Goal: Information Seeking & Learning: Learn about a topic

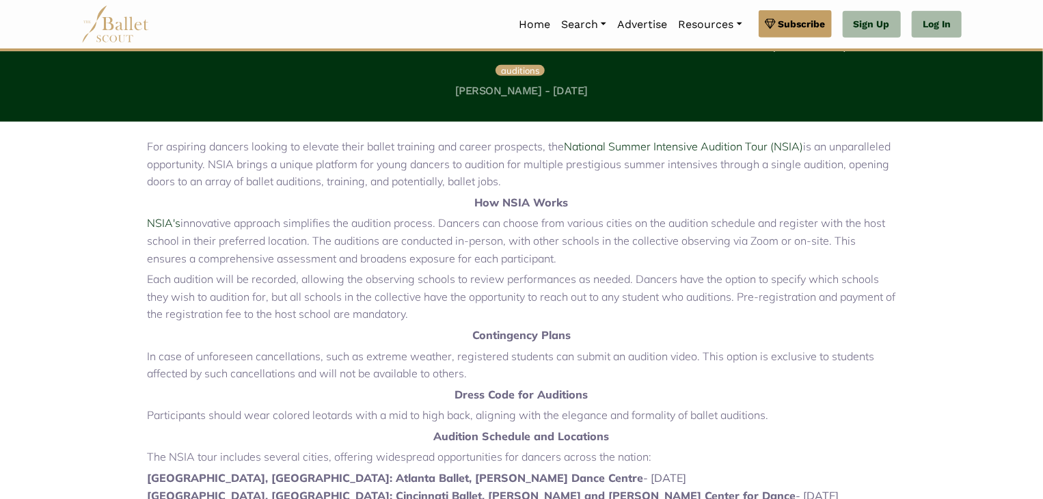
scroll to position [344, 0]
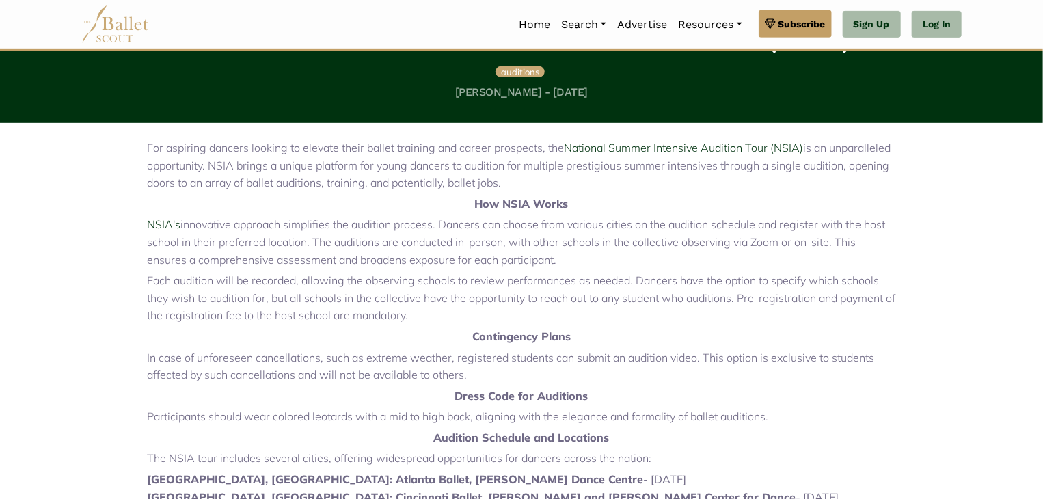
click at [444, 442] on strong "Audition Schedule and Locations" at bounding box center [522, 438] width 176 height 14
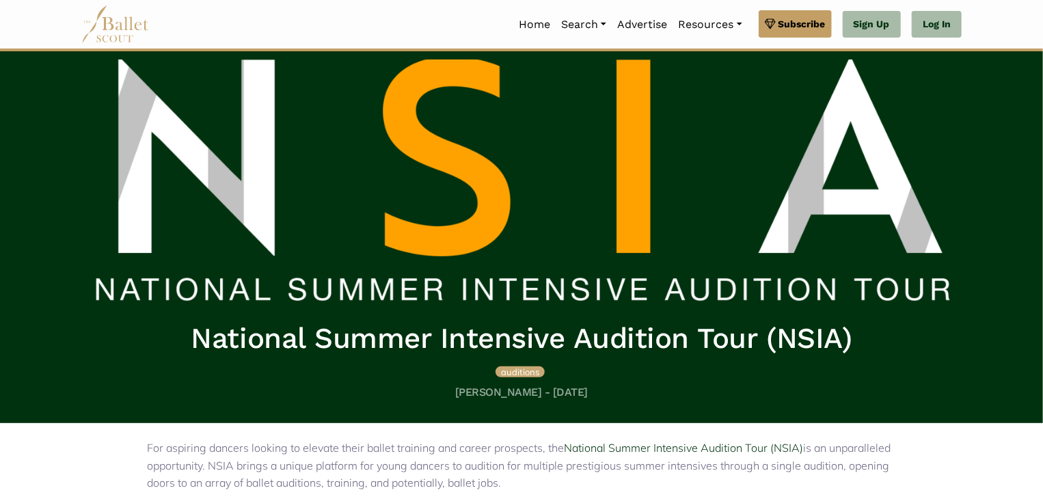
scroll to position [0, 0]
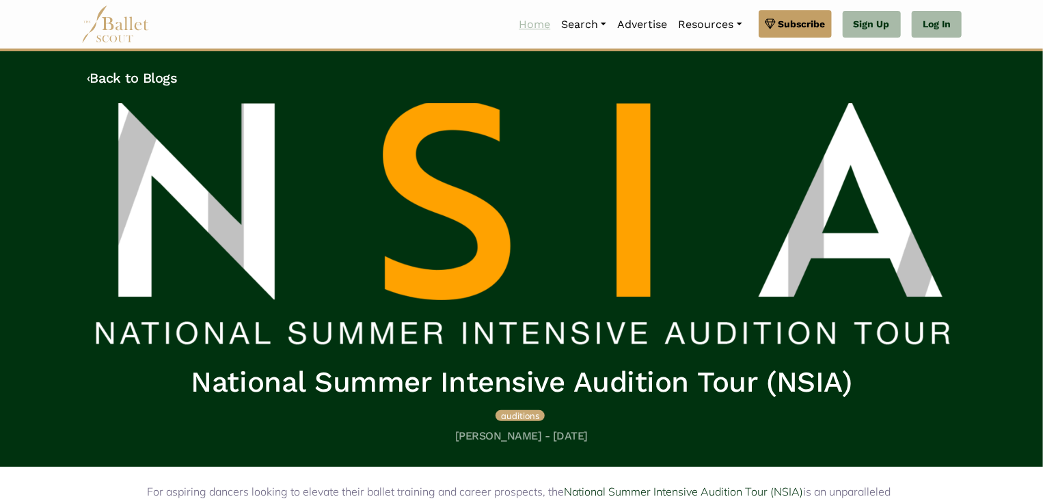
click at [523, 30] on link "Home" at bounding box center [534, 24] width 42 height 29
